Goal: Navigation & Orientation: Find specific page/section

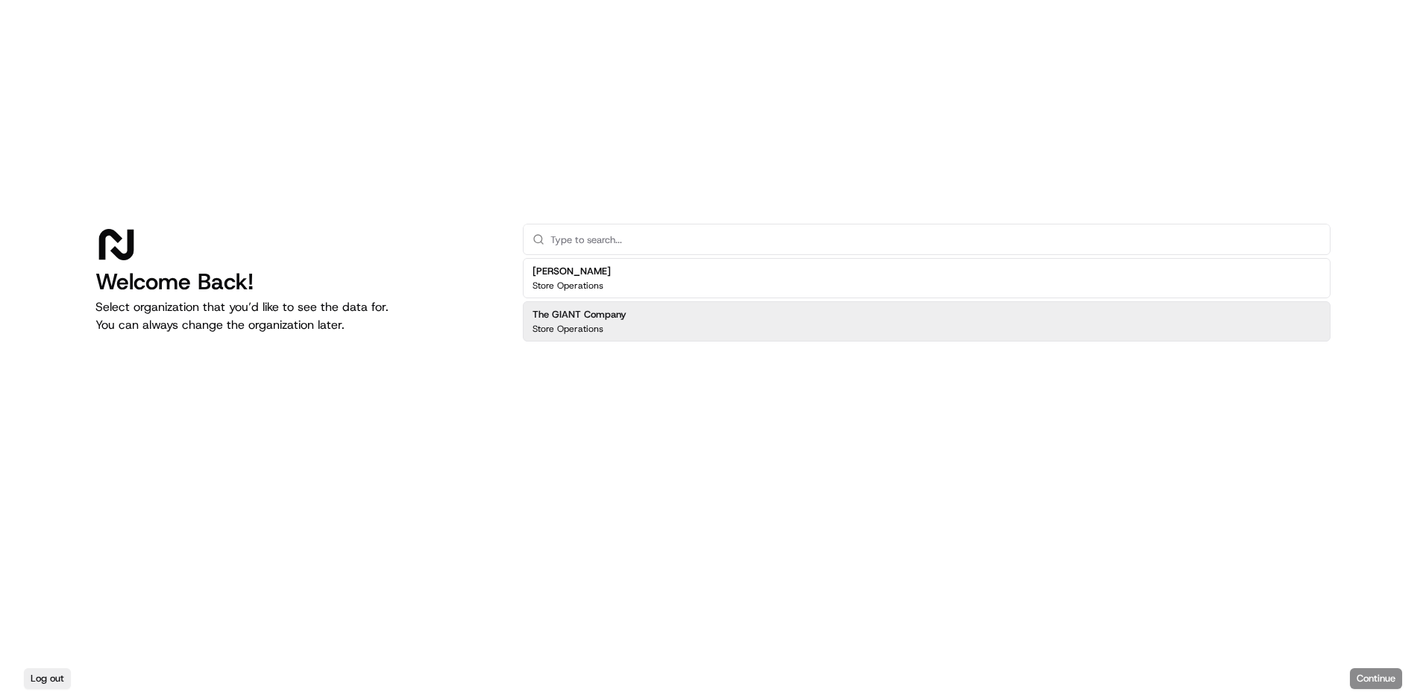
click at [650, 331] on div "The GIANT Company Store Operations" at bounding box center [927, 321] width 808 height 40
click at [1364, 679] on button "Continue" at bounding box center [1376, 678] width 52 height 21
